Goal: Task Accomplishment & Management: Use online tool/utility

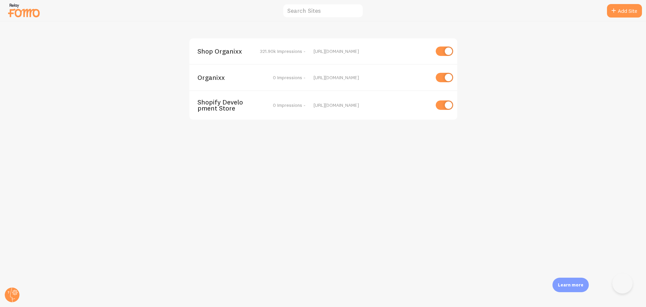
click at [222, 49] on span "Shop Organixx" at bounding box center [225, 51] width 54 height 6
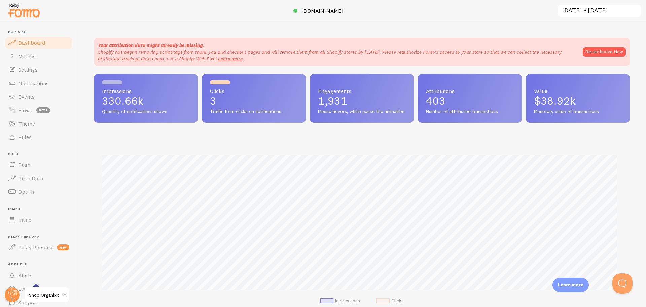
scroll to position [177, 531]
click at [29, 138] on span "Rules" at bounding box center [24, 137] width 13 height 7
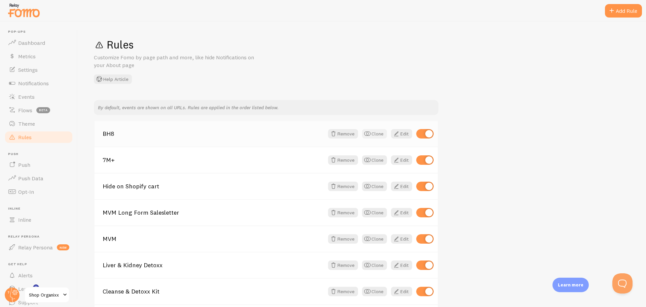
click at [372, 133] on button "Clone" at bounding box center [374, 133] width 25 height 9
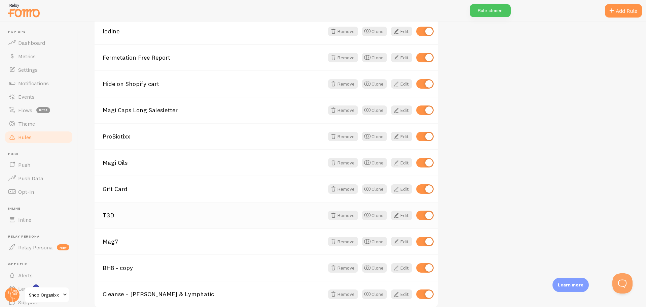
scroll to position [532, 0]
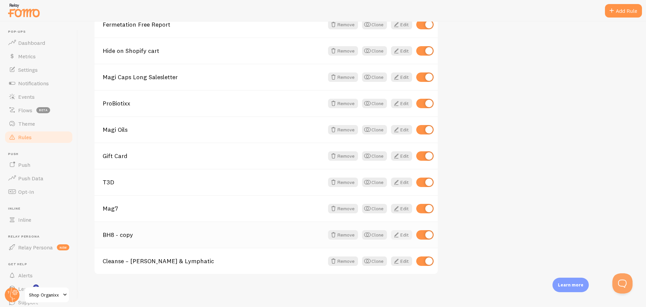
click at [402, 237] on link "Edit" at bounding box center [401, 234] width 21 height 9
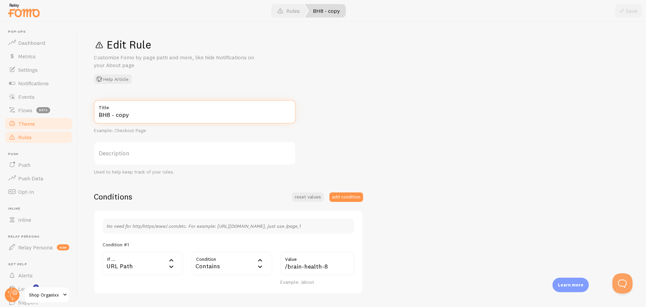
drag, startPoint x: 136, startPoint y: 114, endPoint x: 54, endPoint y: 117, distance: 82.5
click at [54, 117] on main "Pop-ups Dashboard Metrics Settings Notifications Events Flows beta Theme Rules …" at bounding box center [323, 164] width 646 height 285
type input "MBG"
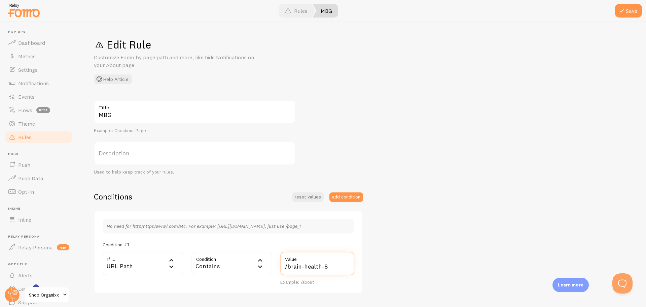
drag, startPoint x: 335, startPoint y: 265, endPoint x: 287, endPoint y: 265, distance: 48.1
click at [287, 265] on input "/brain-health-8" at bounding box center [317, 264] width 74 height 24
paste input "menopause-balance-glow"
drag, startPoint x: 289, startPoint y: 268, endPoint x: 270, endPoint y: 268, distance: 19.2
click at [270, 268] on div "If ... url URL Path URL Path URL Parameter Home page Mobile Browser URL Host CS…" at bounding box center [229, 269] width 260 height 34
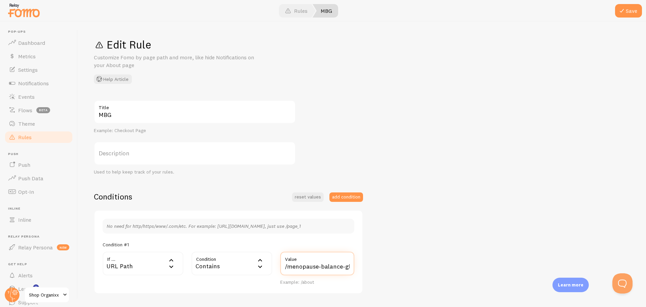
type input "/menopause-balance-glow"
click at [361, 263] on div "No need for http/https/www/.com/etc. For example: [URL][DOMAIN_NAME], just use …" at bounding box center [228, 252] width 269 height 84
click at [411, 239] on div "MBG Title Example: Checkout Page Description Used to help keep track of your ru…" at bounding box center [362, 243] width 536 height 287
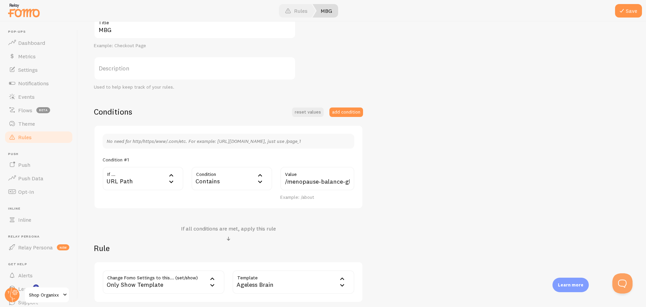
scroll to position [101, 0]
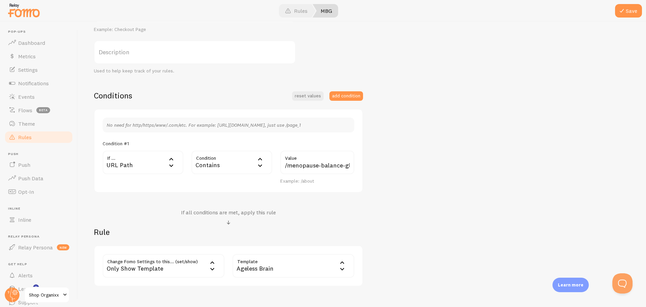
click at [300, 266] on div "Ageless Brain" at bounding box center [294, 266] width 122 height 24
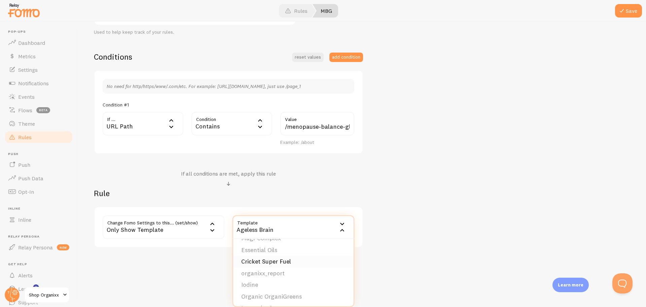
scroll to position [168, 0]
click at [246, 242] on li "E-Plexx" at bounding box center [293, 243] width 121 height 12
click at [622, 12] on span at bounding box center [622, 11] width 8 height 8
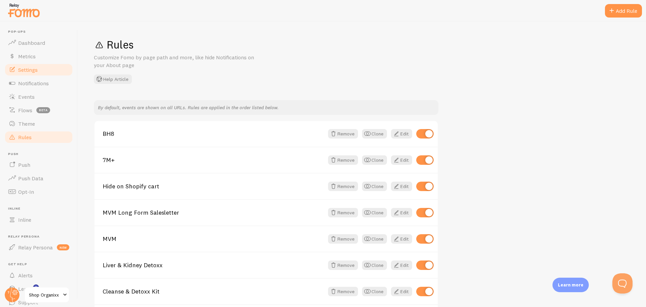
click at [46, 71] on link "Settings" at bounding box center [38, 69] width 69 height 13
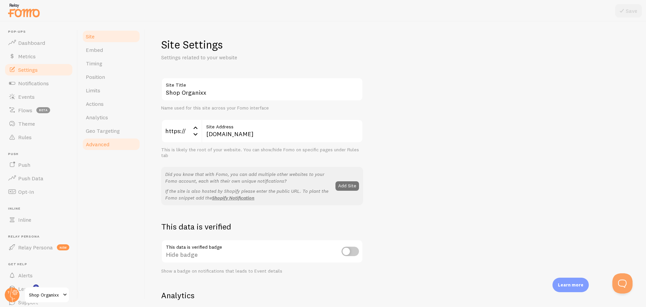
click at [93, 140] on link "Advanced" at bounding box center [111, 143] width 59 height 13
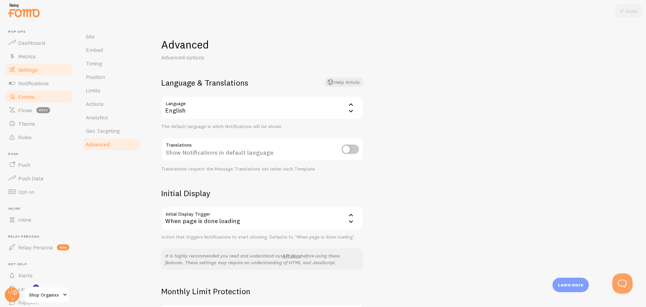
click at [45, 96] on link "Events" at bounding box center [38, 96] width 69 height 13
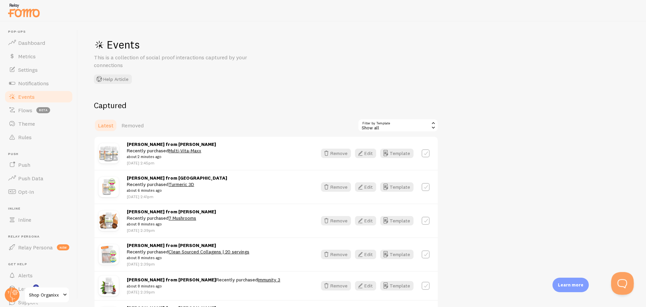
click at [623, 281] on button "Open Beacon popover" at bounding box center [621, 282] width 20 height 20
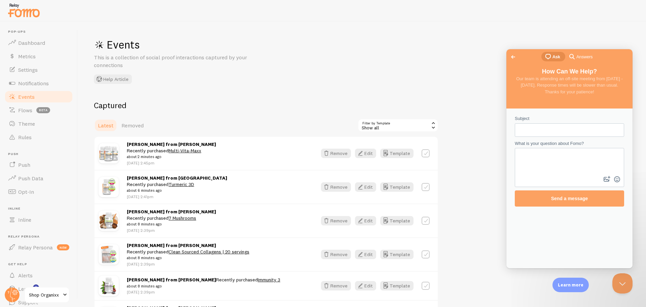
click at [449, 56] on div "Events This is a collection of social proof interactions captured by your conne…" at bounding box center [362, 164] width 569 height 285
click at [573, 60] on span "search-medium" at bounding box center [572, 56] width 8 height 8
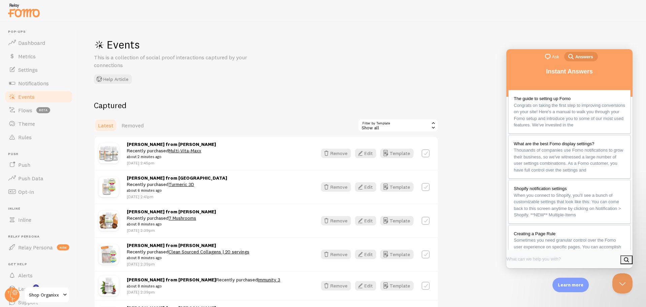
click at [561, 260] on input "Search Doc articles" at bounding box center [535, 259] width 57 height 12
type input "template"
click button "search" at bounding box center [627, 259] width 12 height 9
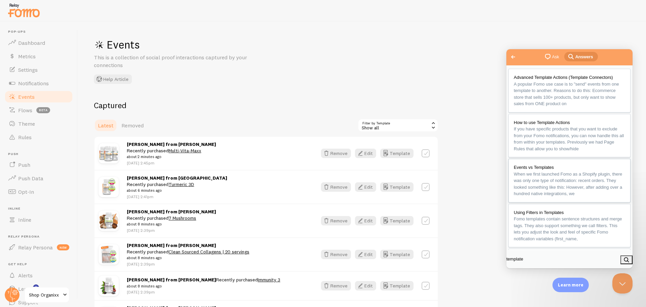
click at [546, 170] on span "Events vs Templates" at bounding box center [534, 167] width 40 height 5
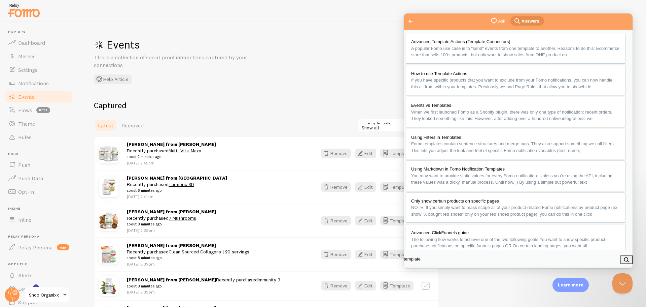
scroll to position [483, 0]
click at [318, 83] on div "Events This is a collection of social proof interactions captured by your conne…" at bounding box center [362, 164] width 569 height 285
click at [418, 271] on button "Close" at bounding box center [412, 275] width 12 height 9
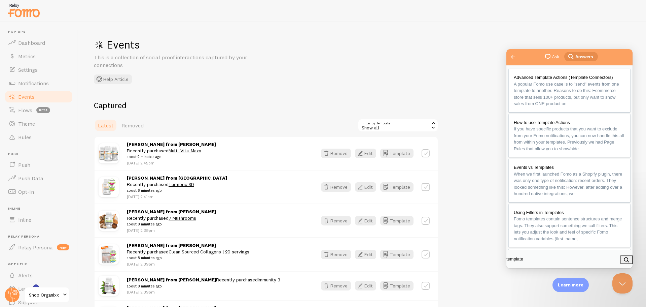
click at [514, 56] on span "Go back" at bounding box center [513, 57] width 8 height 8
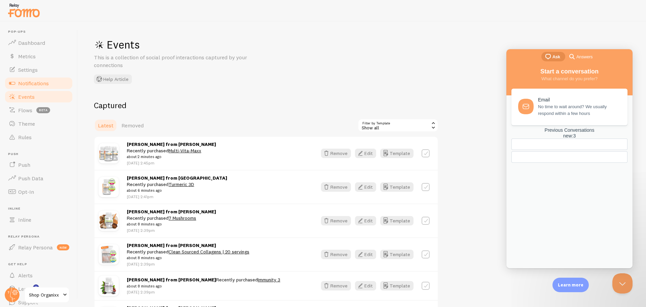
click at [34, 81] on span "Notifications" at bounding box center [33, 83] width 31 height 7
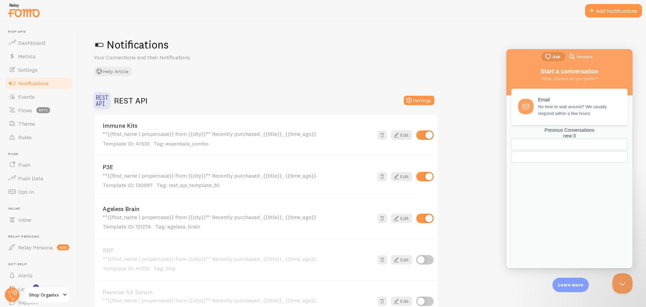
click at [416, 107] on div "REST API Settings" at bounding box center [266, 100] width 345 height 16
click at [418, 98] on button "Settings" at bounding box center [419, 100] width 31 height 9
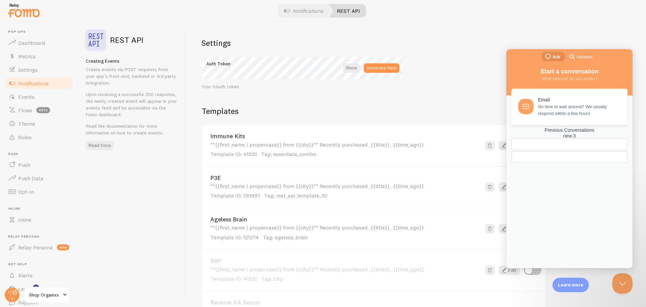
click at [450, 60] on div "Settings Auth Token Generate New Your OAuth token Templates Add Template Immune…" at bounding box center [416, 164] width 461 height 285
click at [621, 275] on button "Close Beacon popover" at bounding box center [621, 282] width 20 height 20
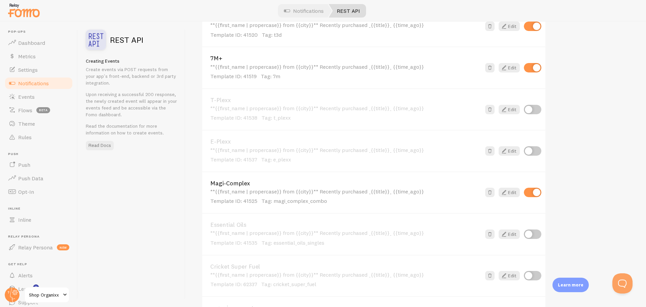
scroll to position [505, 0]
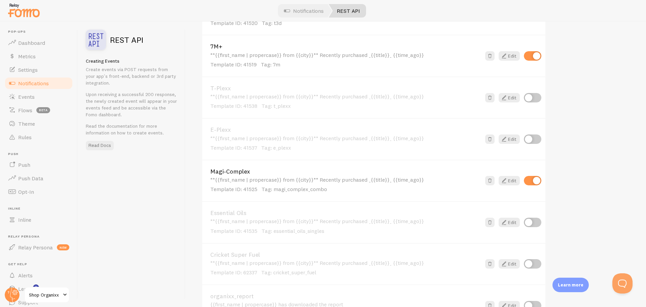
click at [535, 136] on input "checkbox" at bounding box center [533, 138] width 18 height 9
checkbox input "true"
click at [507, 137] on icon at bounding box center [504, 139] width 8 height 8
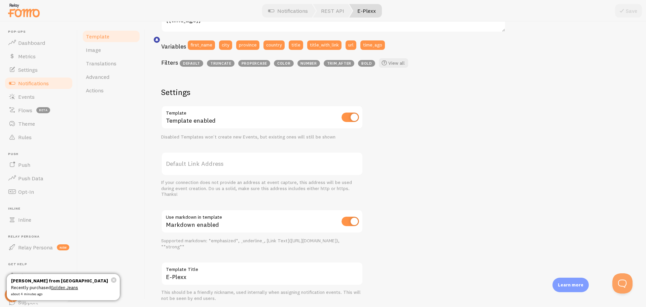
scroll to position [196, 0]
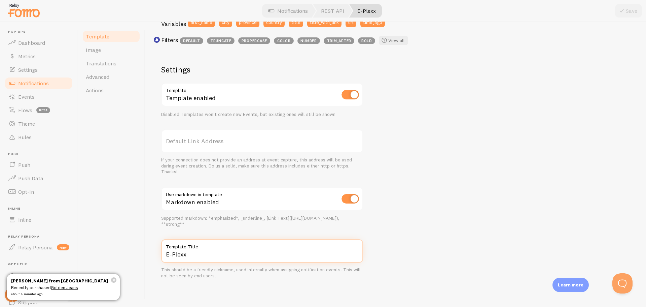
click at [248, 257] on input "E-Plexx" at bounding box center [262, 251] width 202 height 24
type input "MBG"
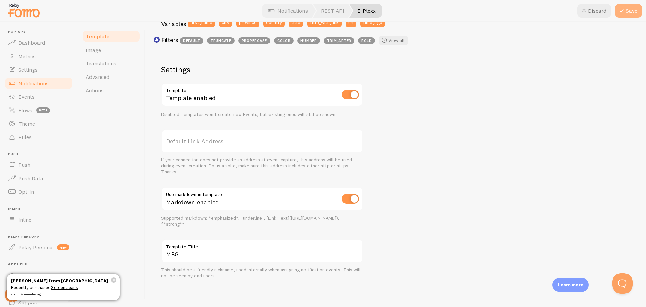
click at [625, 9] on icon at bounding box center [622, 11] width 8 height 8
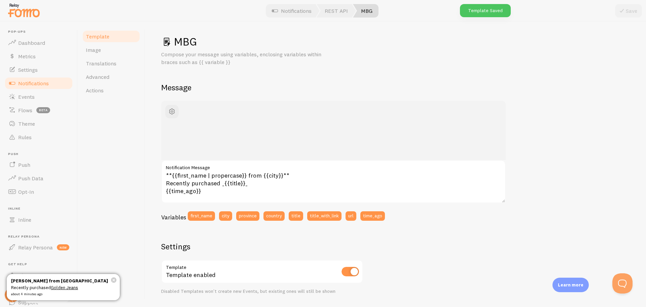
scroll to position [0, 0]
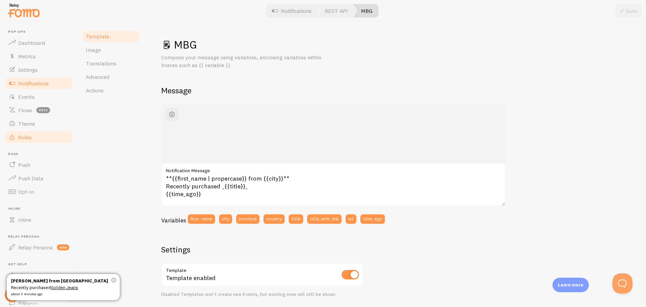
click at [23, 136] on span "Rules" at bounding box center [24, 137] width 13 height 7
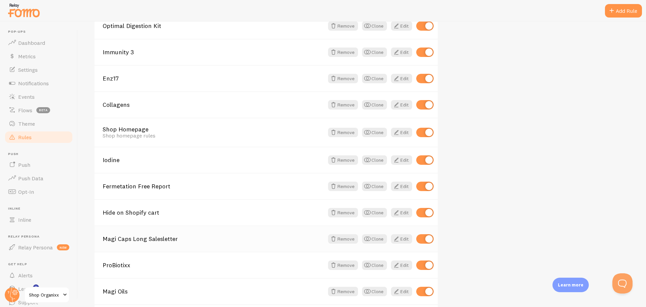
scroll to position [532, 0]
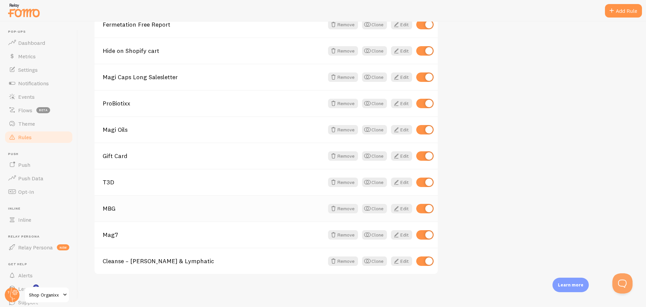
click at [108, 208] on link "MBG" at bounding box center [214, 208] width 222 height 6
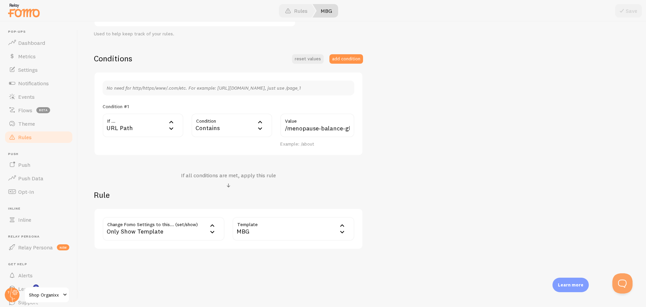
scroll to position [140, 0]
click at [495, 124] on div "MBG Title Example: Checkout Page Description Used to help keep track of your ru…" at bounding box center [362, 103] width 536 height 287
